Goal: Information Seeking & Learning: Learn about a topic

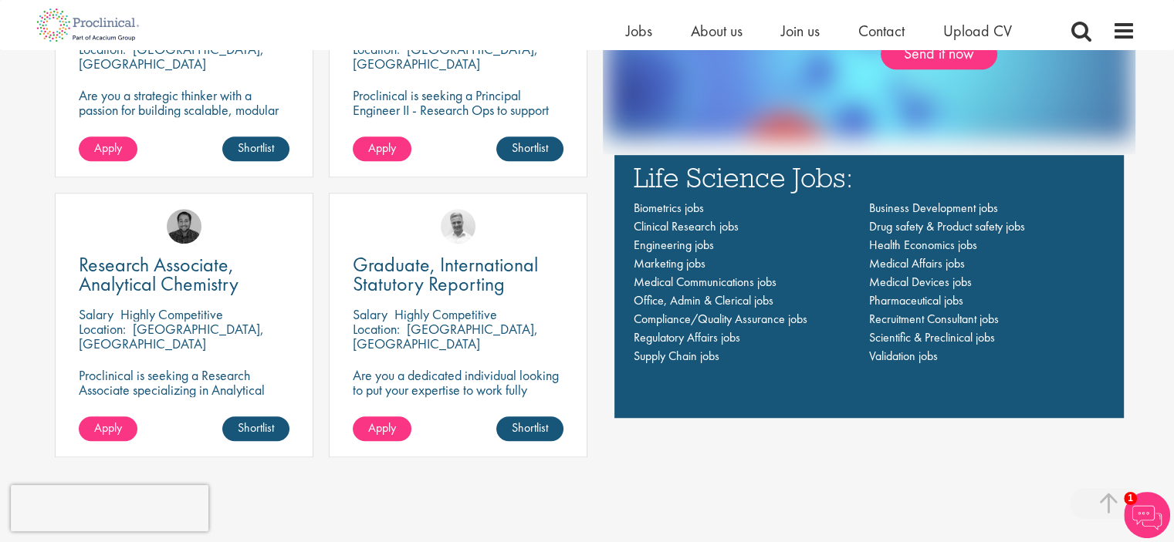
scroll to position [997, 0]
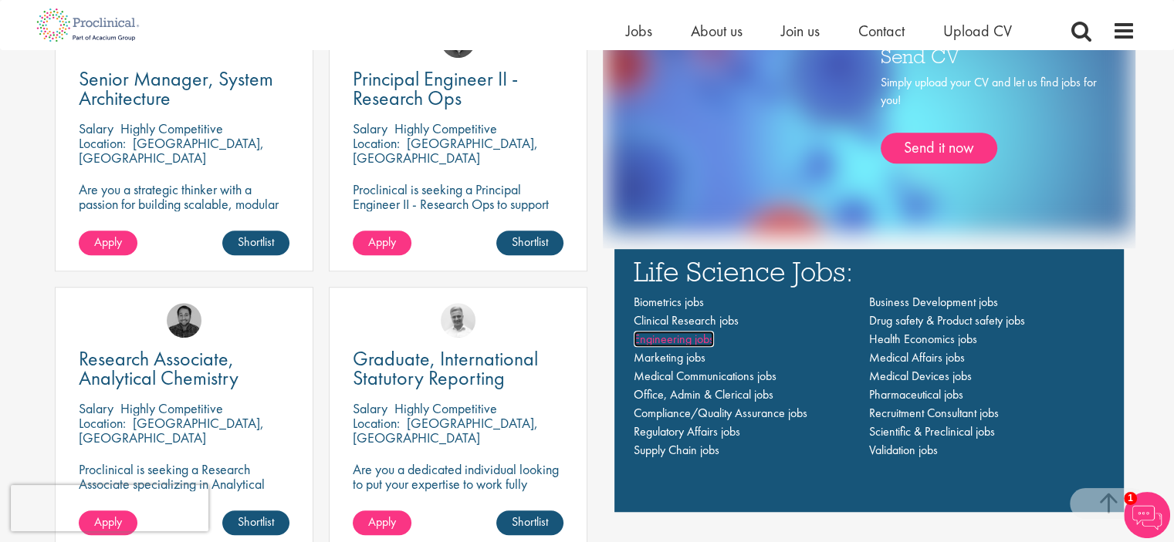
click at [681, 338] on span "Engineering jobs" at bounding box center [673, 339] width 80 height 16
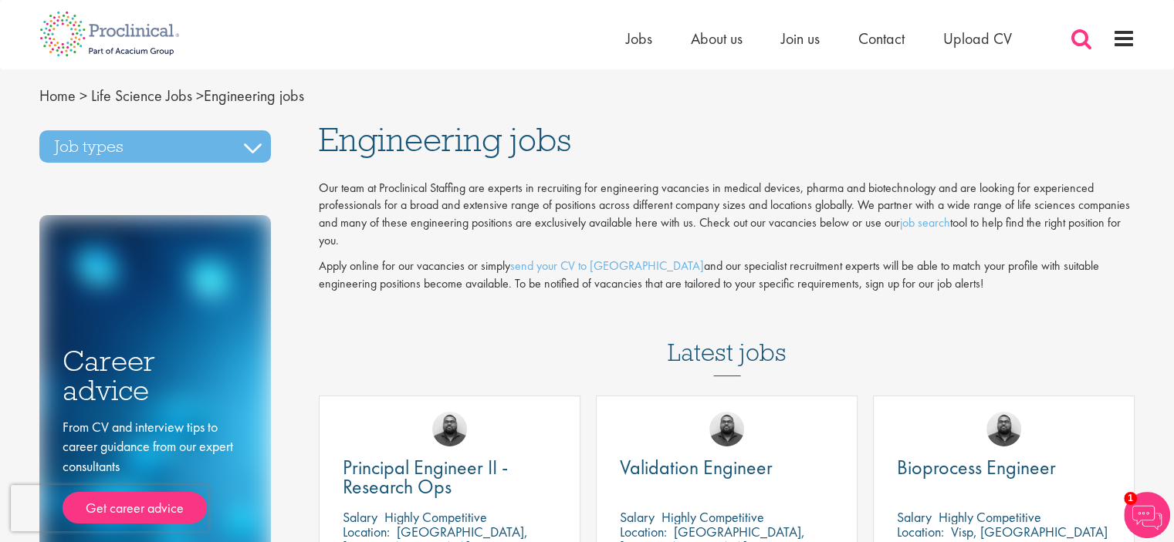
click at [1080, 32] on span at bounding box center [1080, 38] width 23 height 23
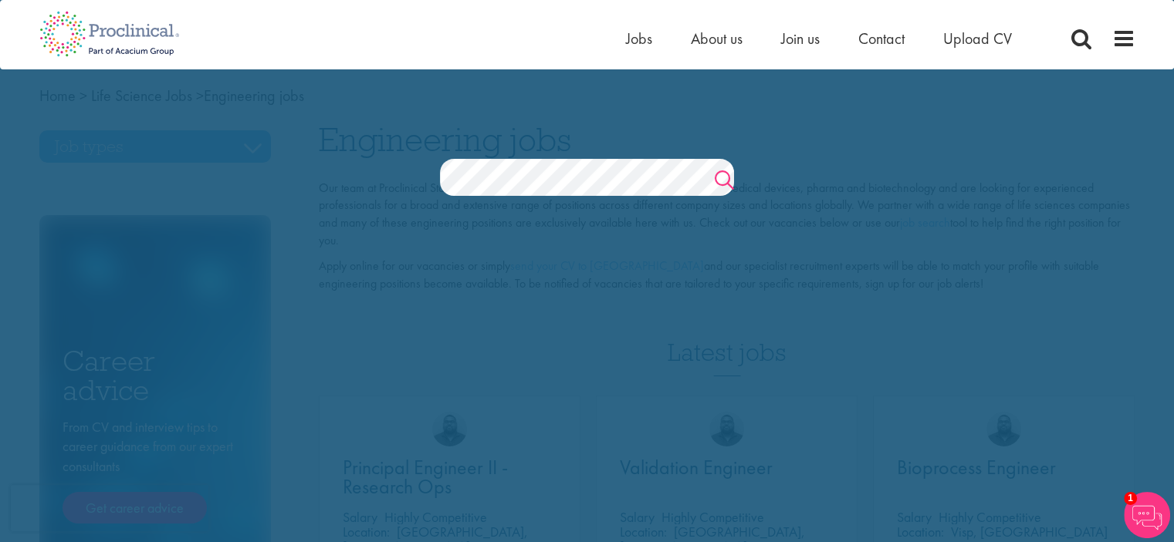
click at [728, 177] on link "Search" at bounding box center [723, 182] width 19 height 31
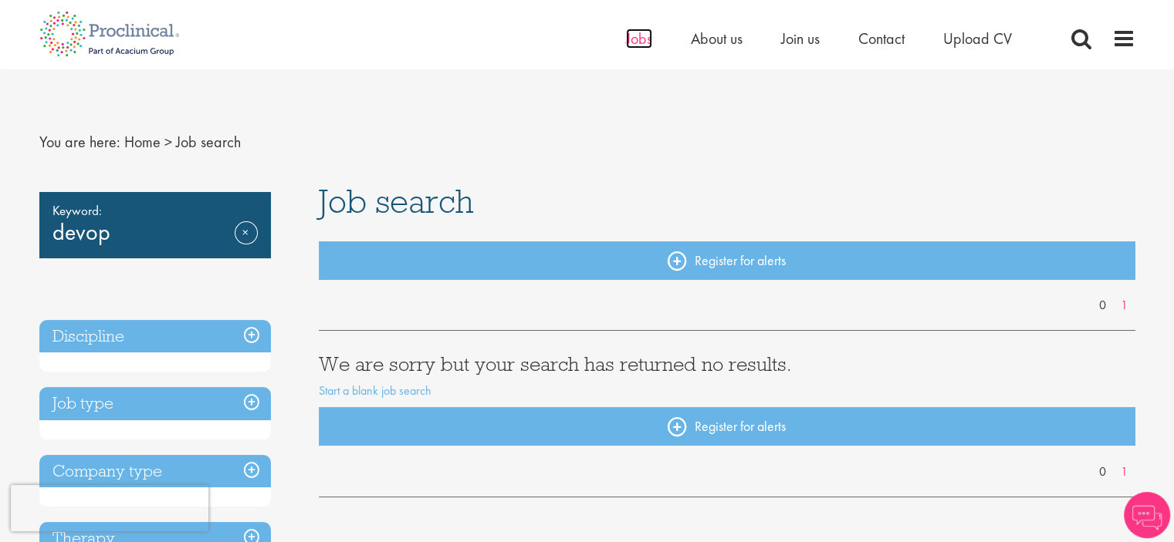
click at [630, 41] on span "Jobs" at bounding box center [639, 39] width 26 height 20
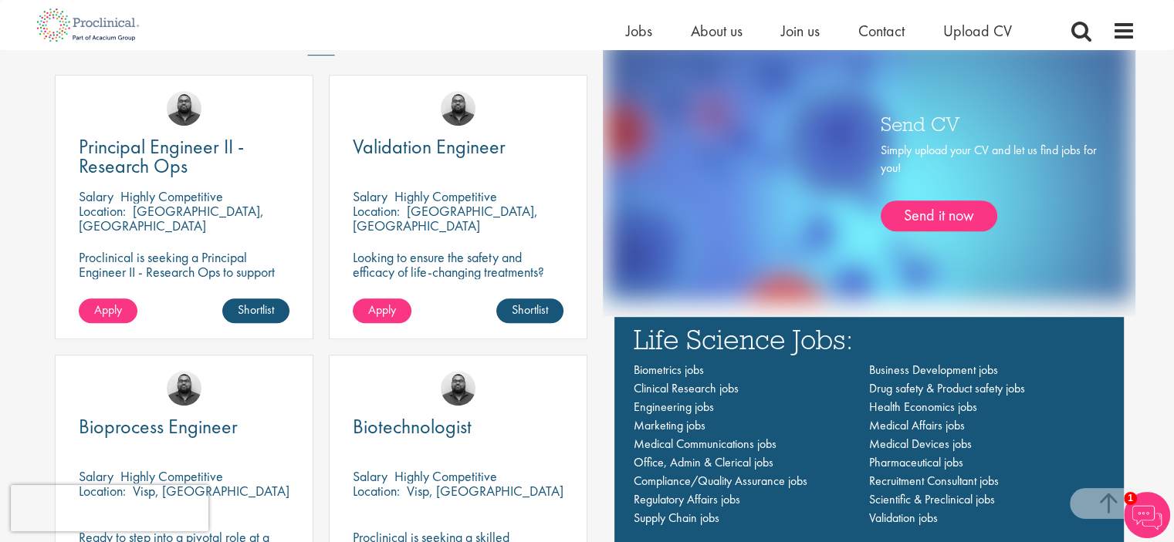
scroll to position [929, 0]
click at [441, 146] on span "Validation Engineer" at bounding box center [429, 146] width 153 height 26
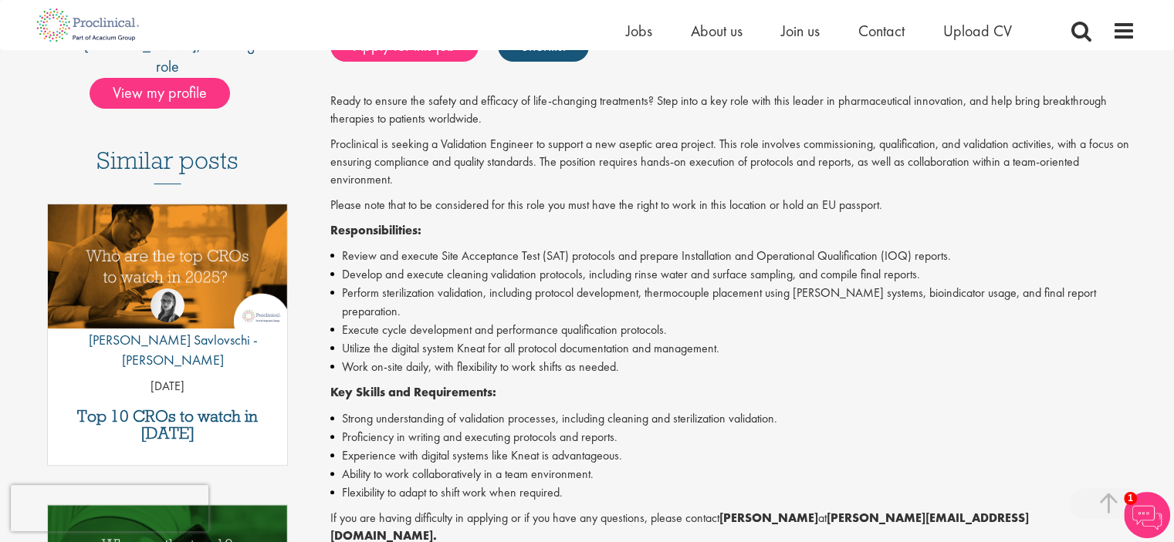
scroll to position [438, 0]
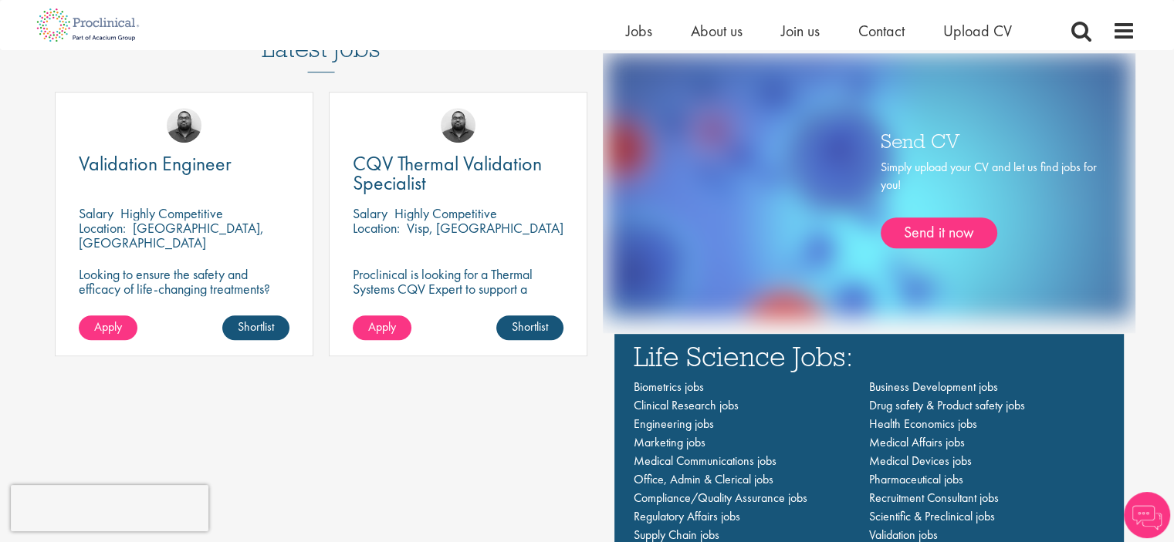
scroll to position [912, 0]
click at [178, 172] on span "Validation Engineer" at bounding box center [155, 163] width 153 height 26
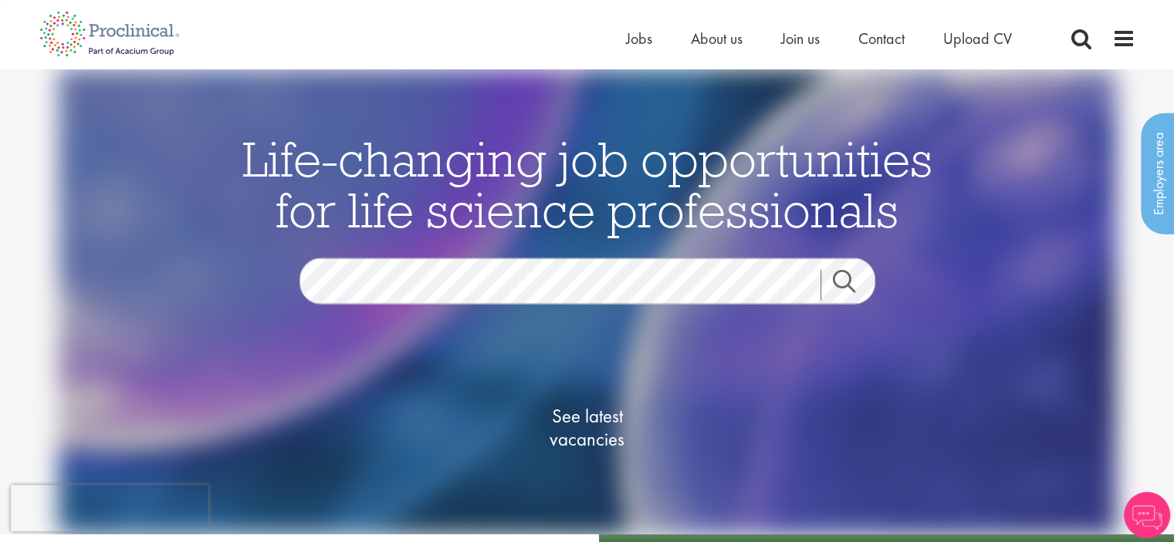
click at [630, 54] on div "Home Jobs About us Join us Contact Upload CV" at bounding box center [838, 42] width 424 height 31
click at [632, 46] on span "Jobs" at bounding box center [639, 39] width 26 height 20
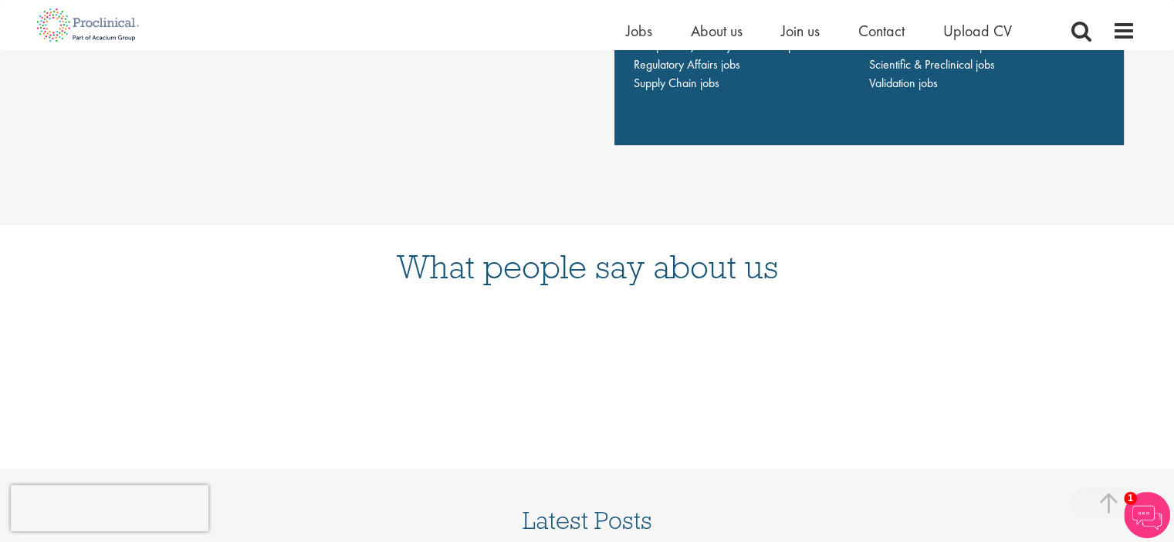
scroll to position [1151, 0]
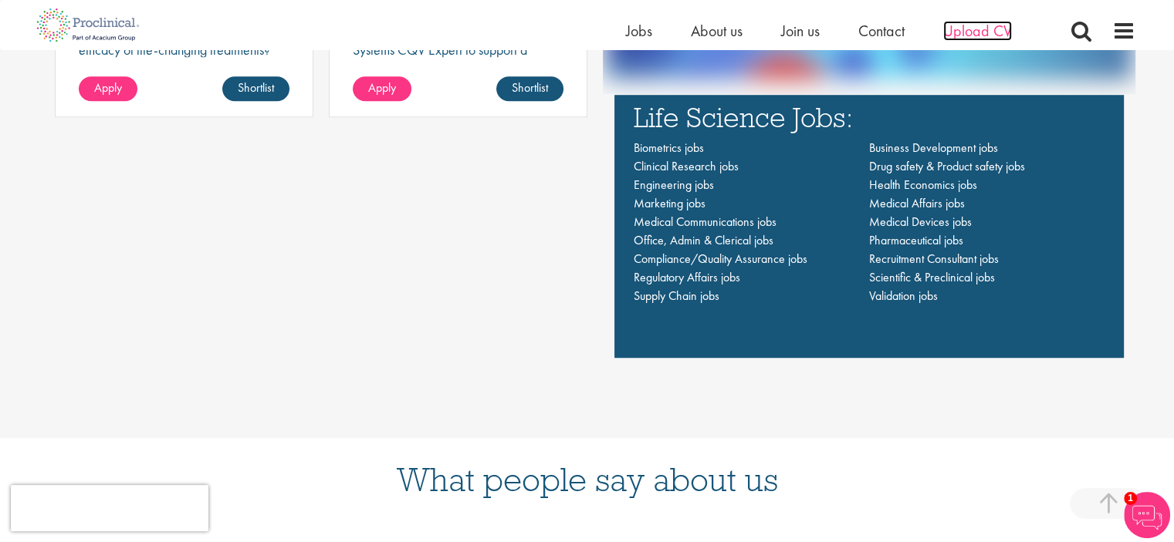
click at [954, 29] on span "Upload CV" at bounding box center [977, 31] width 69 height 20
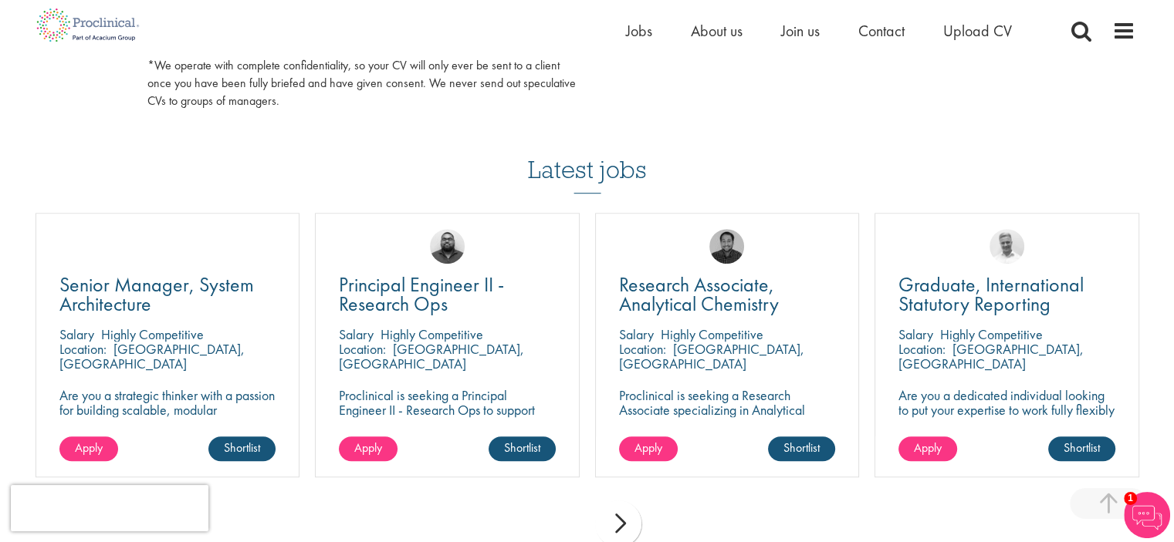
scroll to position [963, 0]
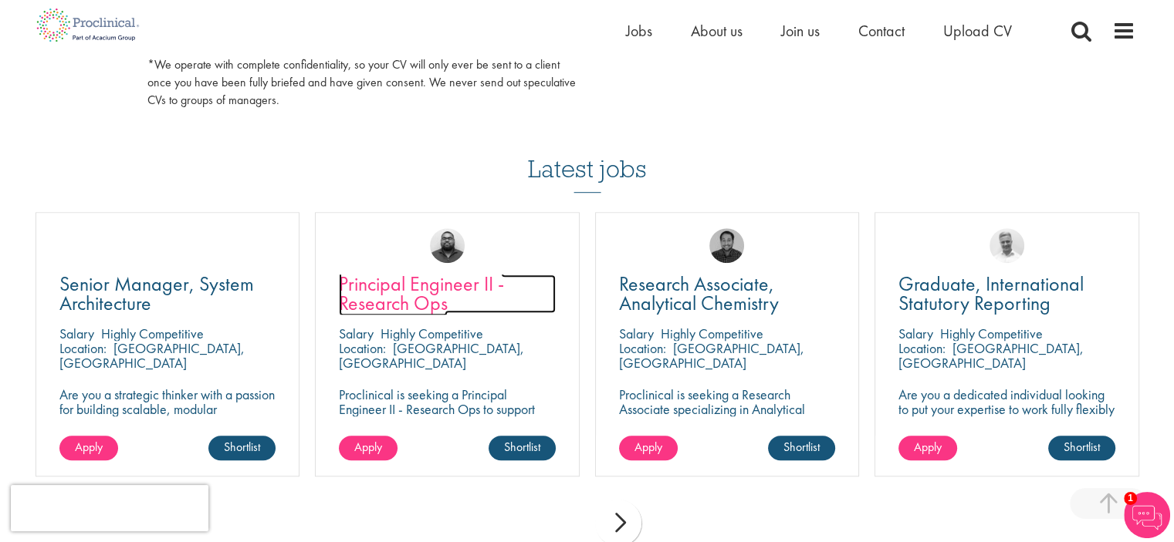
click at [431, 289] on span "Principal Engineer II - Research Ops" at bounding box center [421, 294] width 165 height 46
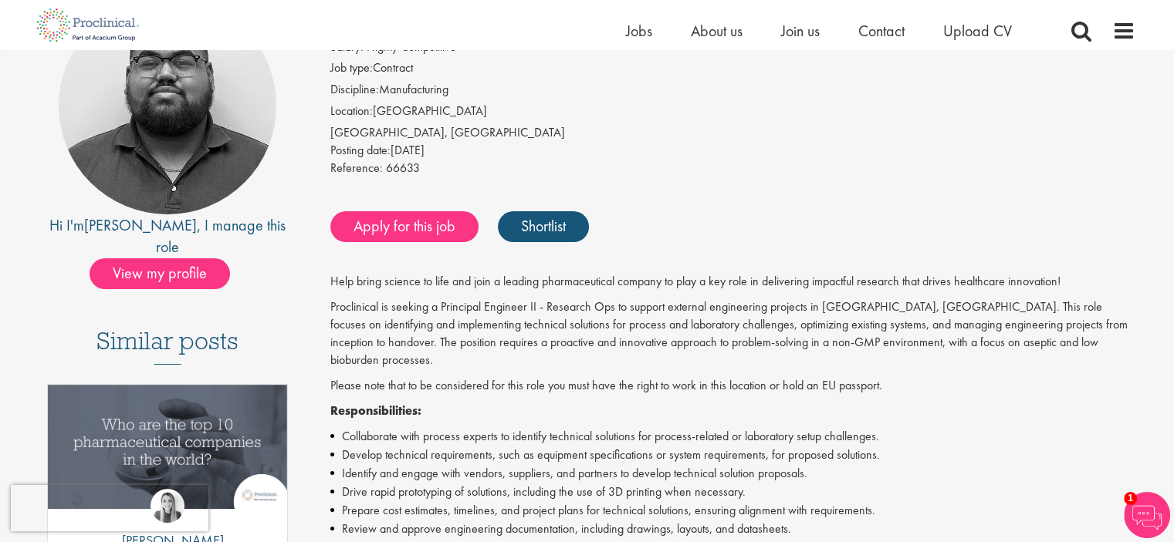
scroll to position [161, 0]
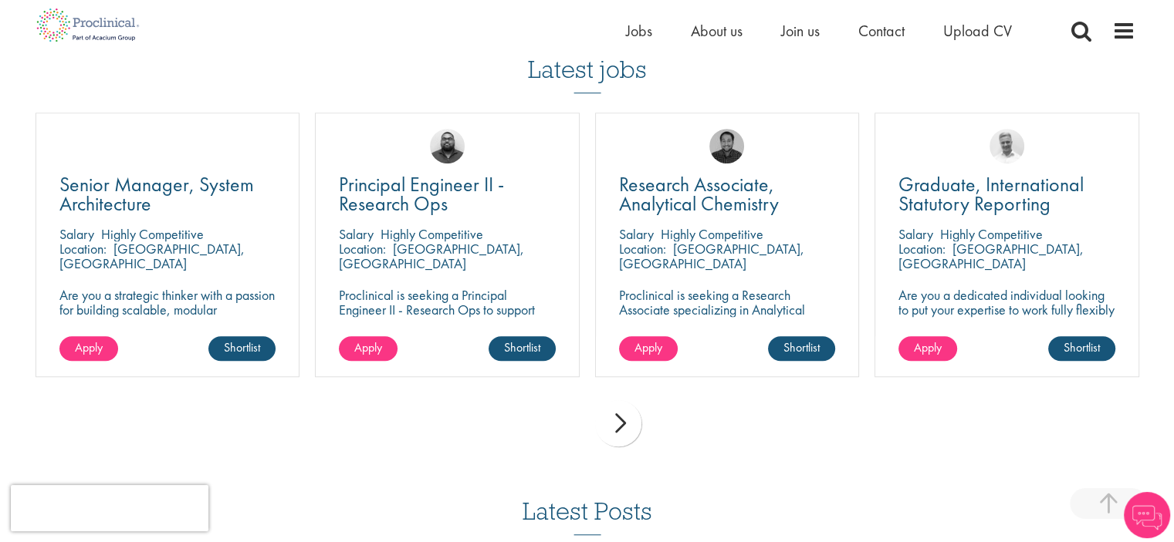
scroll to position [735, 0]
